Goal: Find specific page/section: Find specific page/section

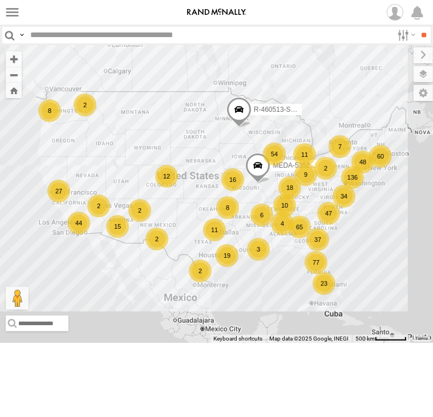
click at [73, 33] on input "text" at bounding box center [209, 35] width 367 height 17
type input "******"
click at [418, 27] on input "**" at bounding box center [424, 35] width 13 height 17
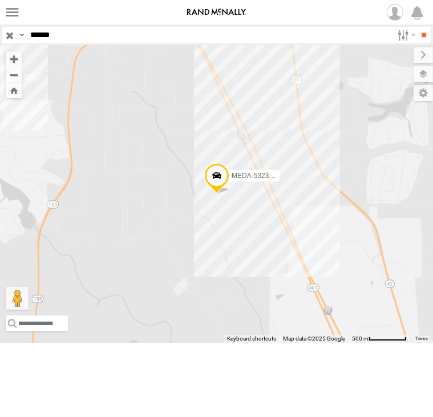
click at [225, 194] on span at bounding box center [216, 178] width 25 height 31
